Goal: Task Accomplishment & Management: Complete application form

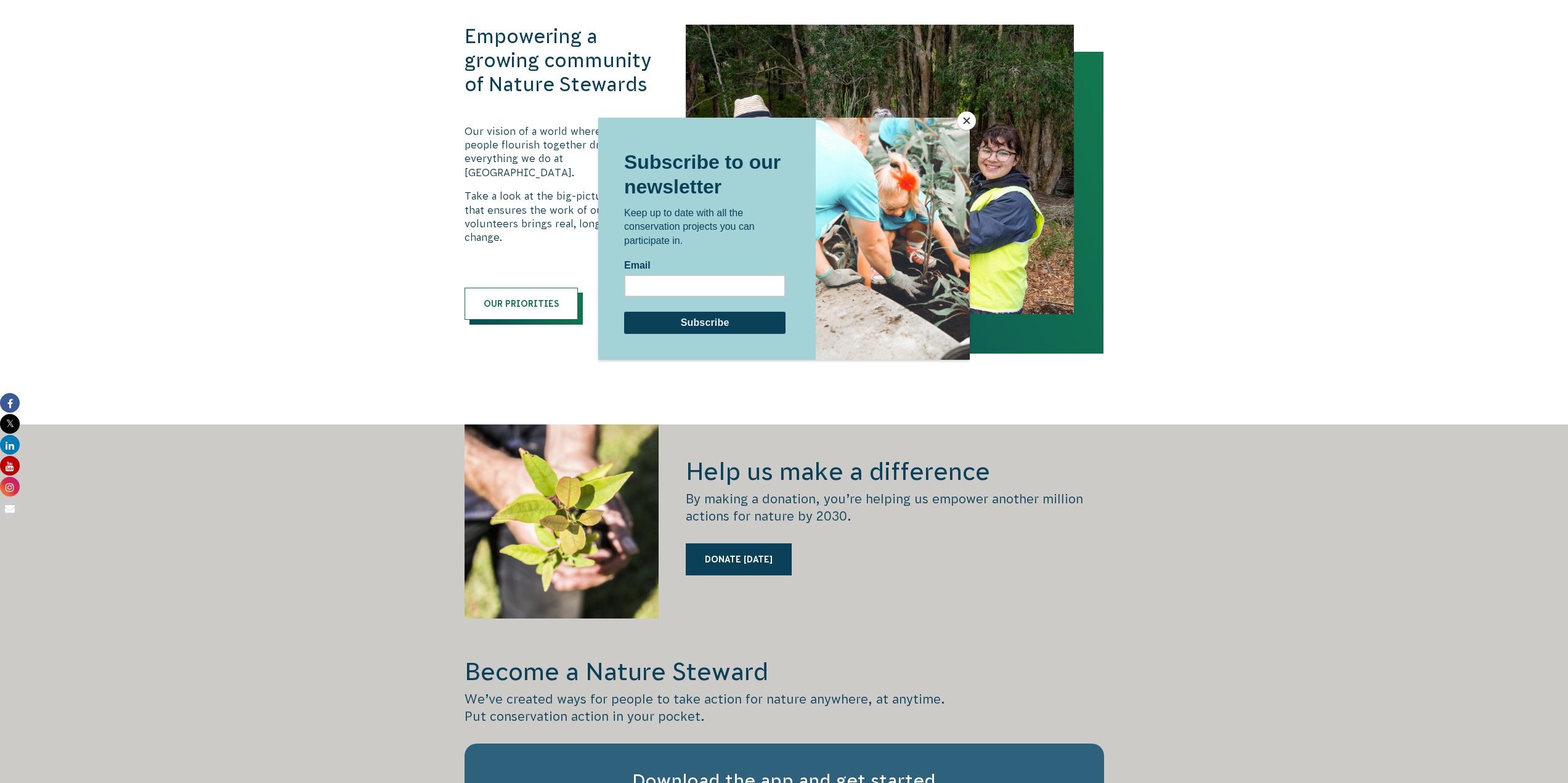
scroll to position [1479, 0]
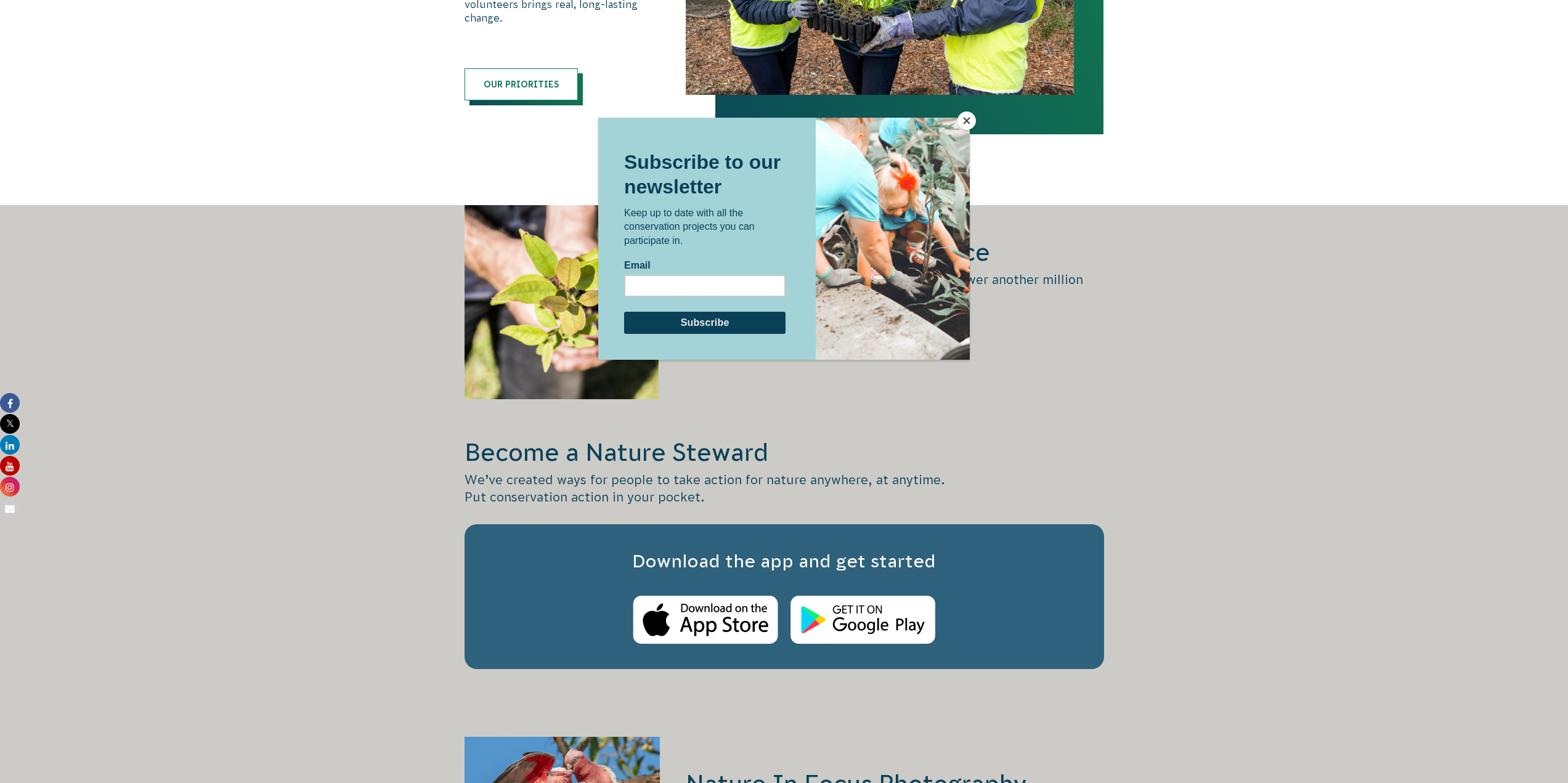
click at [965, 120] on button "Close" at bounding box center [967, 120] width 18 height 18
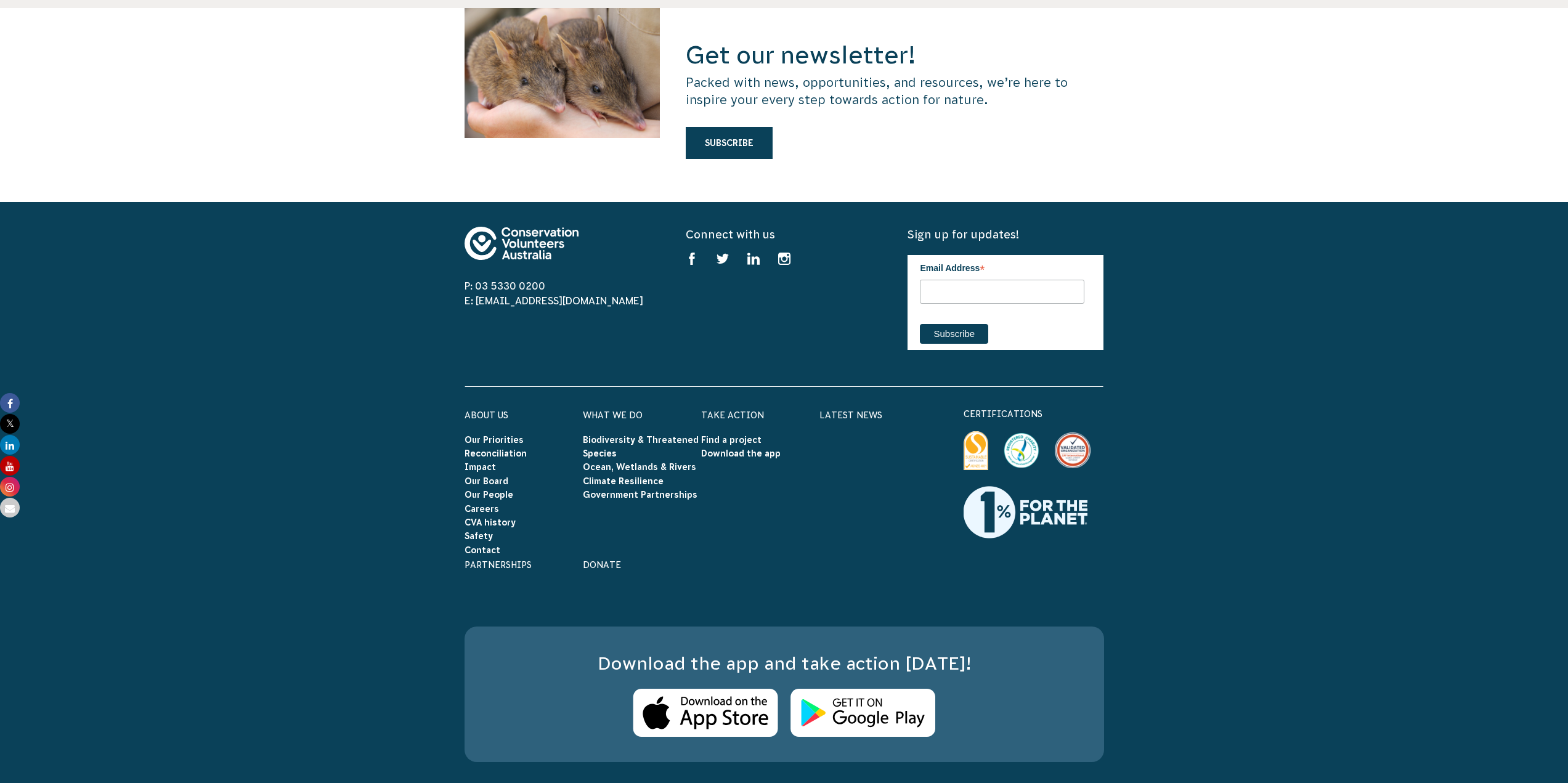
scroll to position [3403, 0]
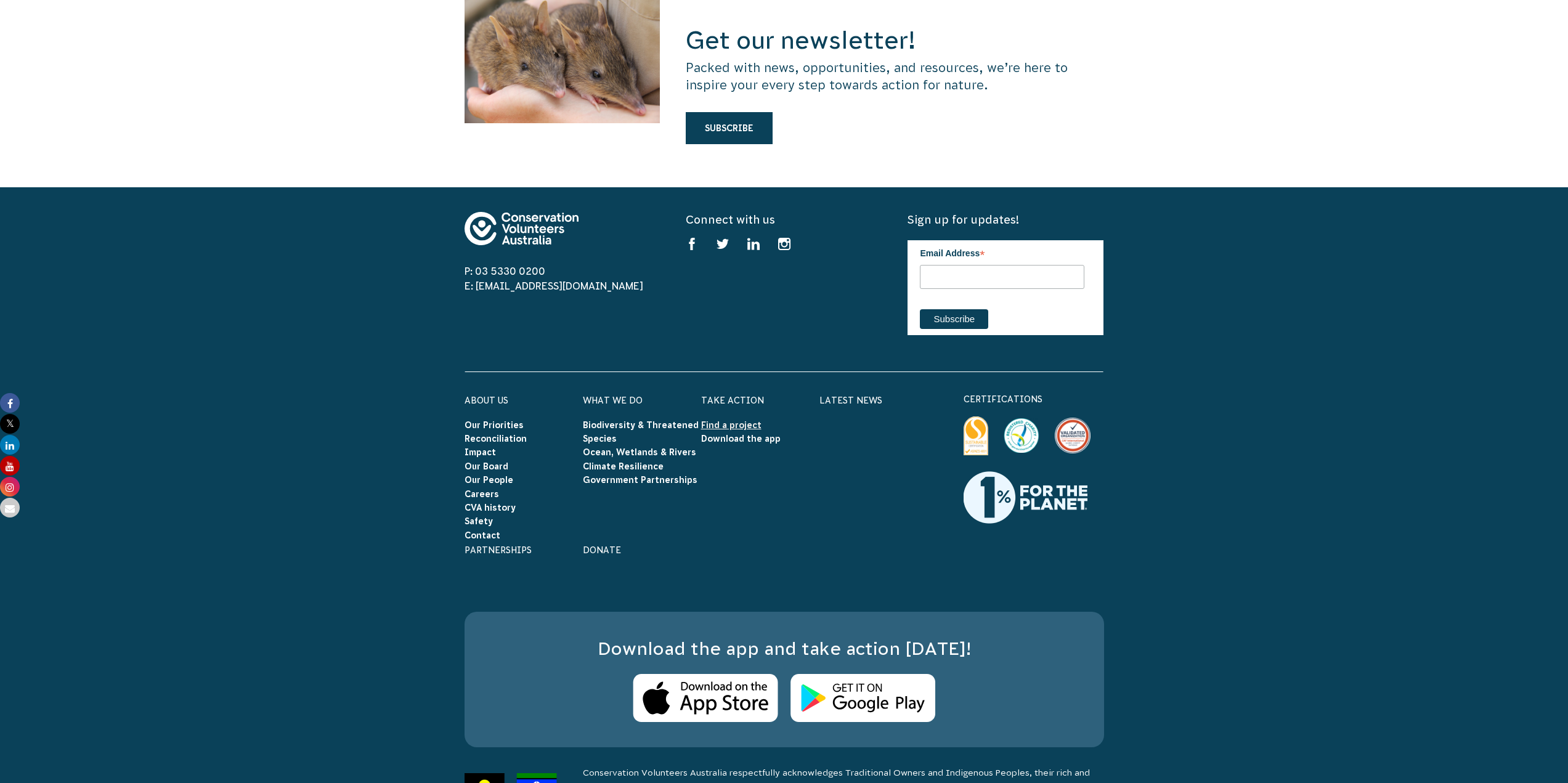
click at [728, 420] on link "Find a project" at bounding box center [731, 425] width 61 height 10
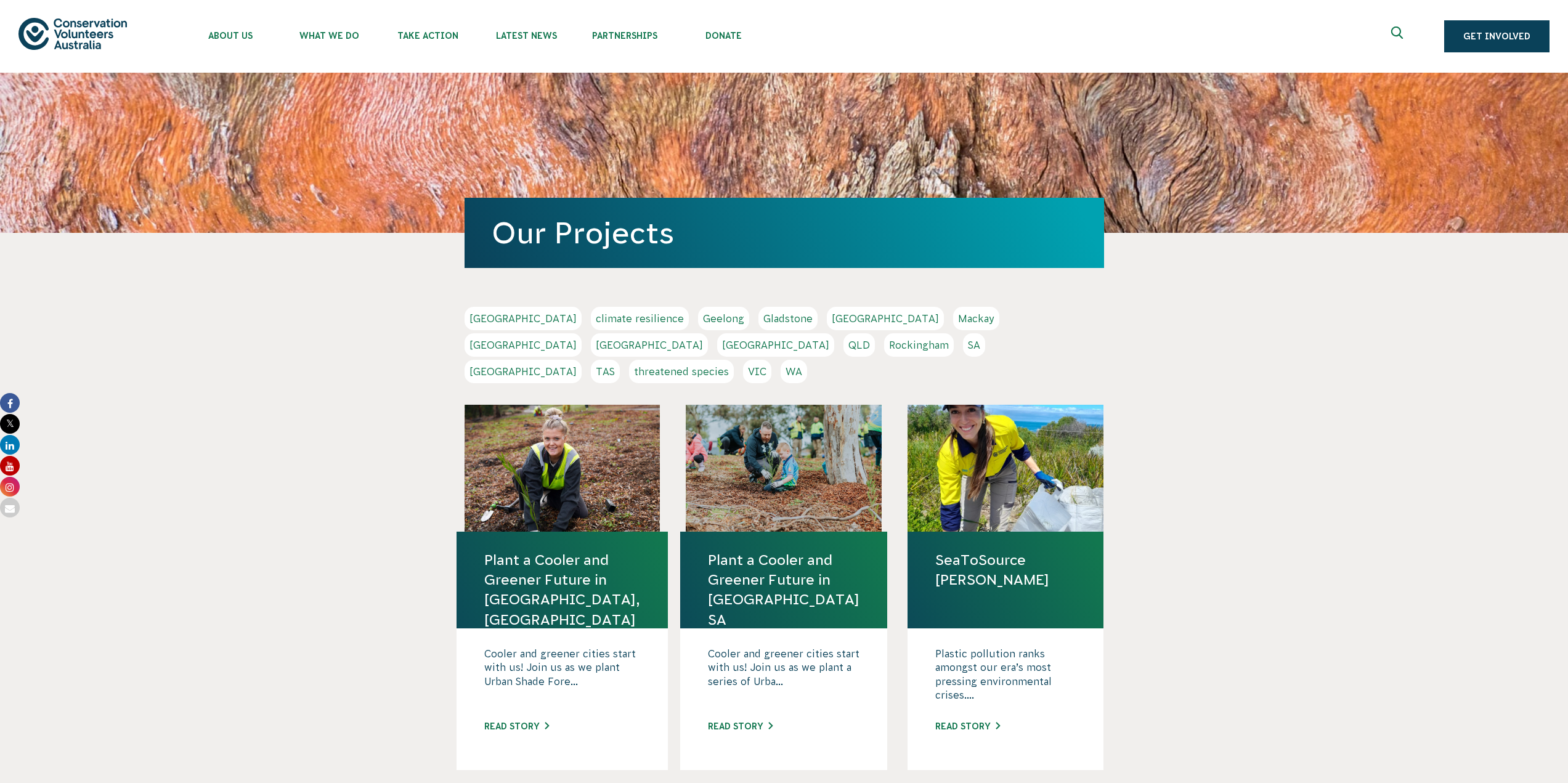
scroll to position [124, 0]
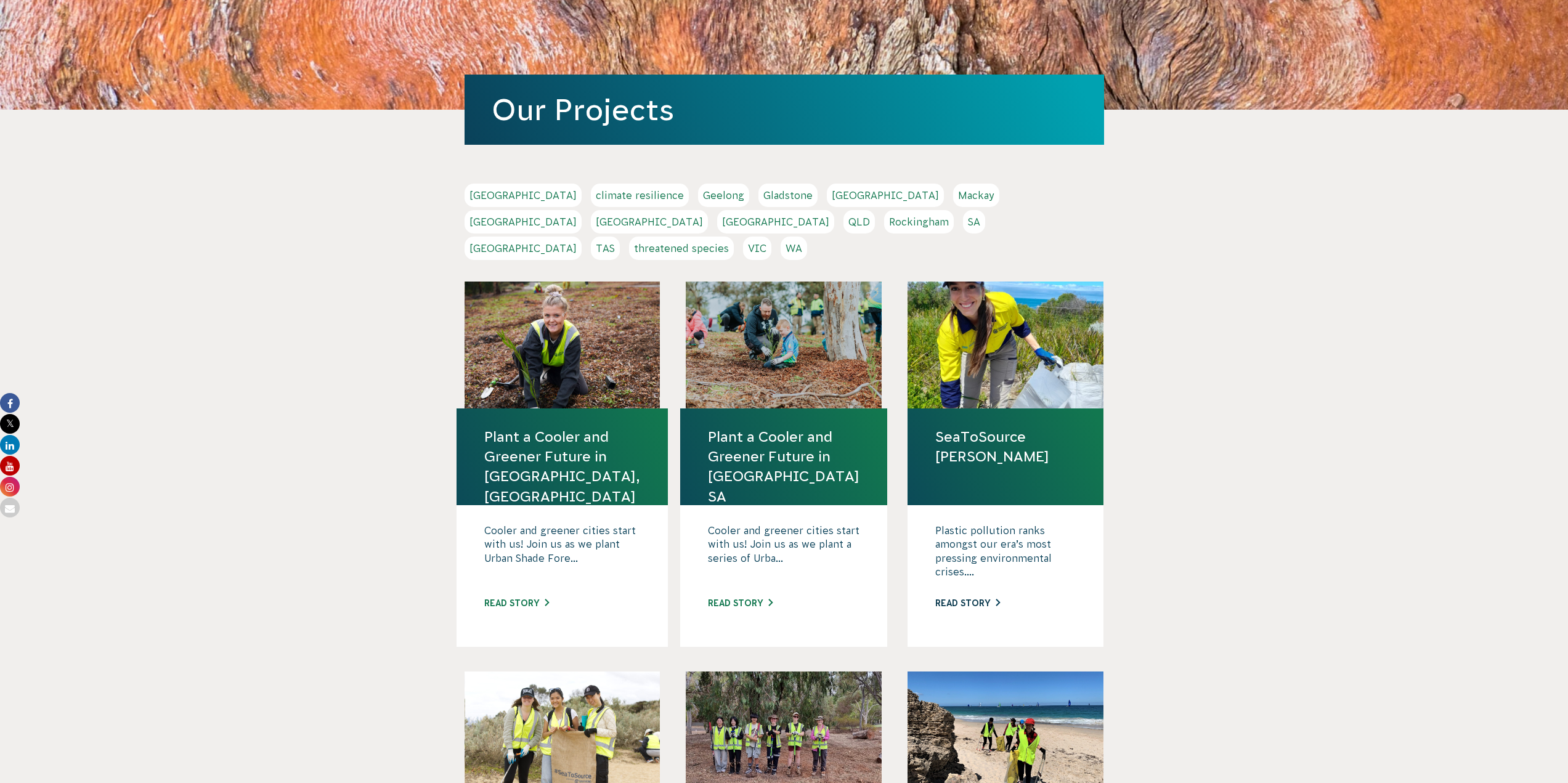
click at [974, 598] on link "Read story" at bounding box center [967, 603] width 65 height 10
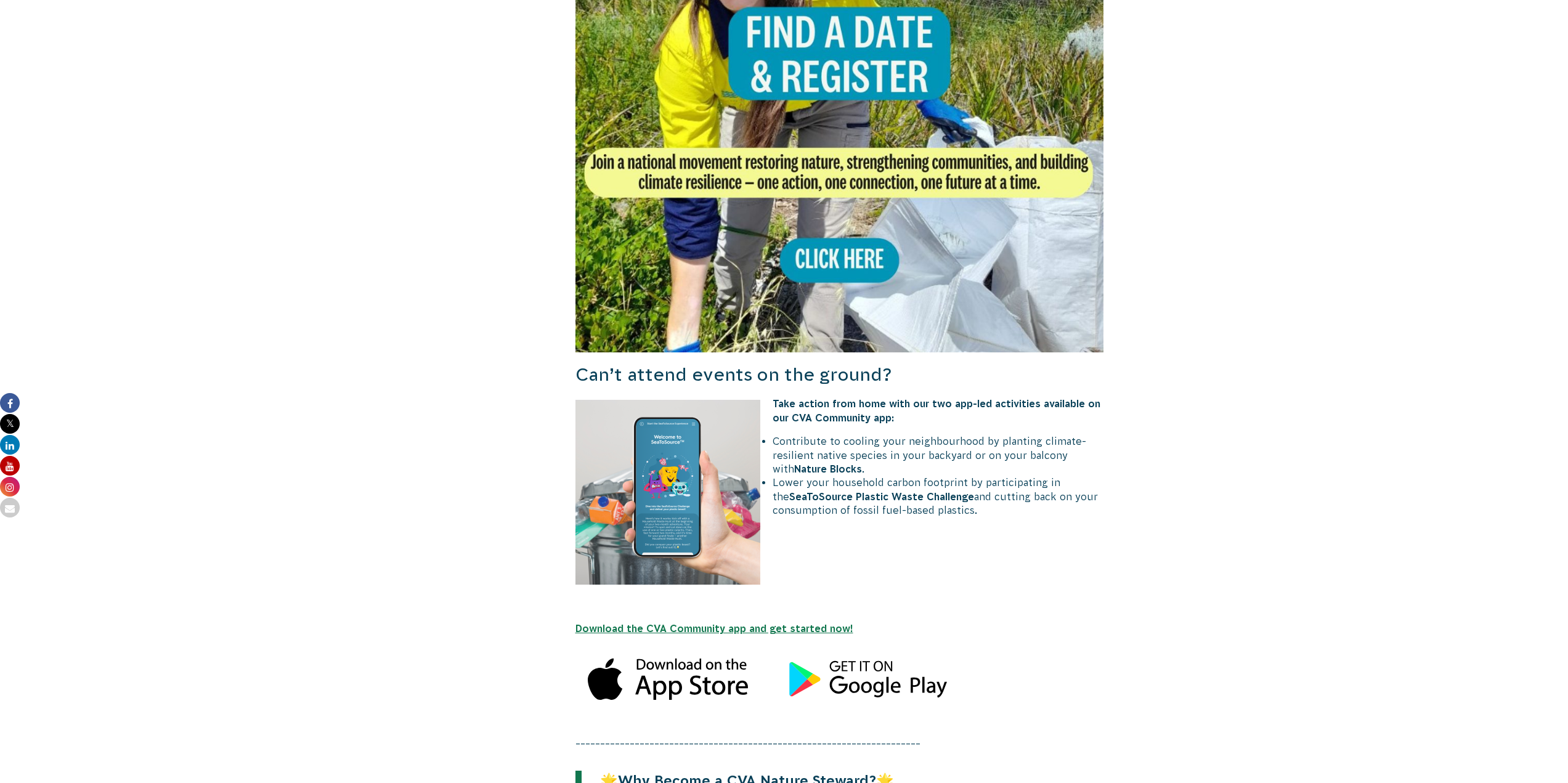
scroll to position [1241, 0]
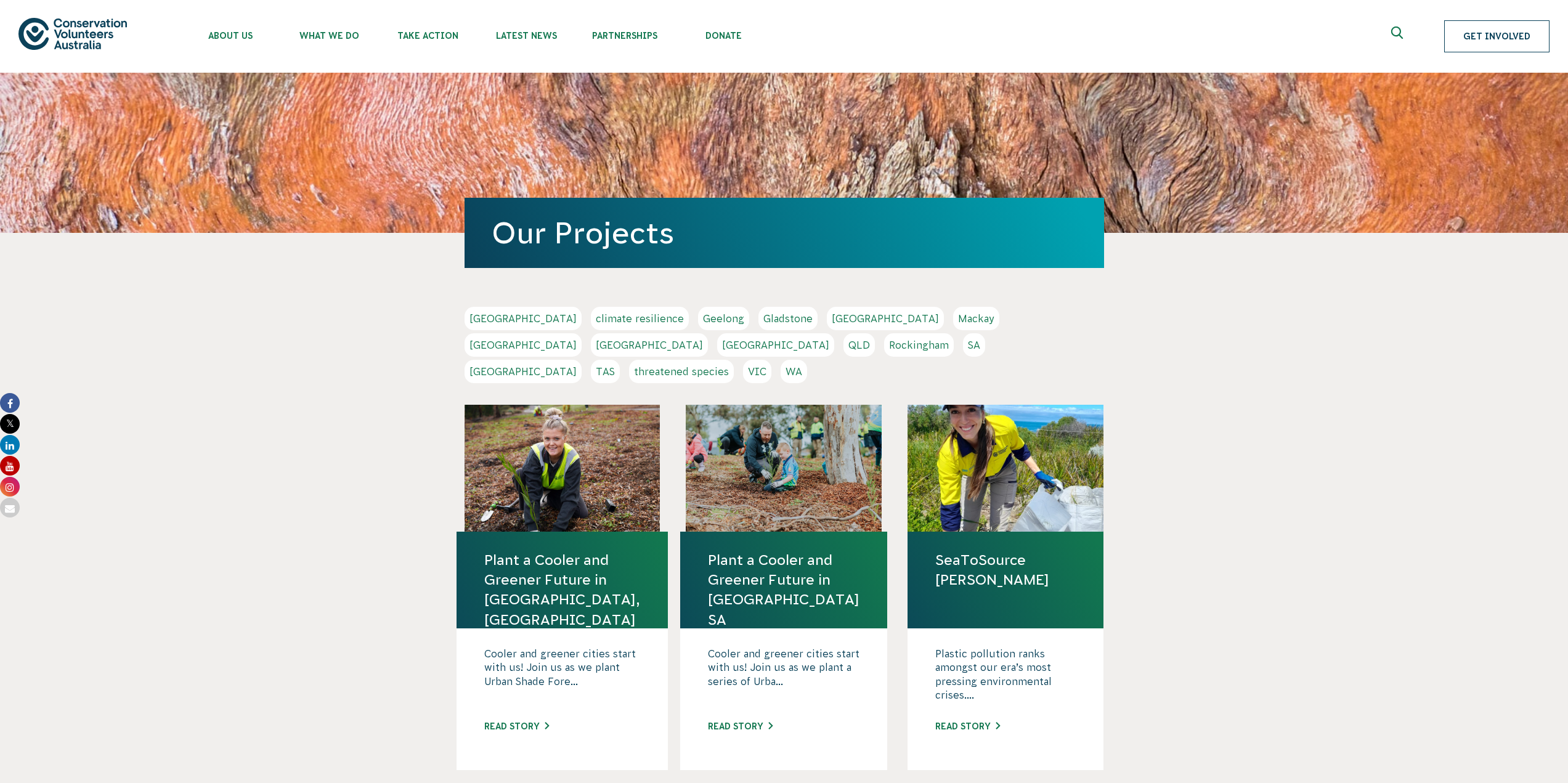
click at [1472, 35] on link "Get Involved" at bounding box center [1497, 36] width 105 height 32
